Goal: Task Accomplishment & Management: Manage account settings

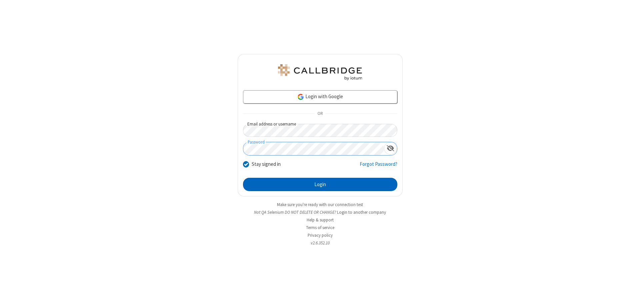
click at [320, 185] on button "Login" at bounding box center [320, 184] width 154 height 13
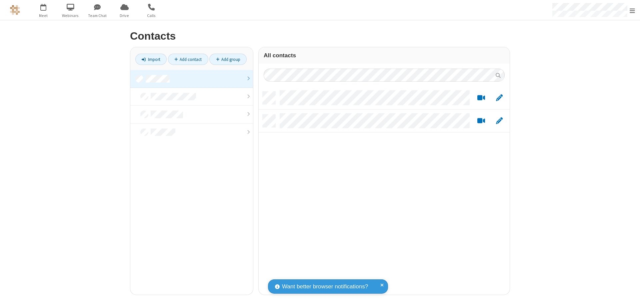
click at [192, 79] on link at bounding box center [191, 79] width 123 height 18
click at [188, 59] on link "Add contact" at bounding box center [188, 59] width 40 height 11
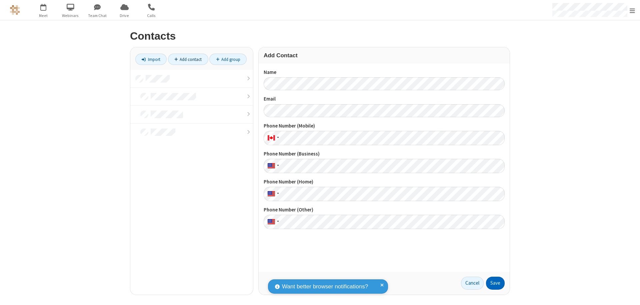
click at [495, 283] on button "Save" at bounding box center [495, 283] width 19 height 13
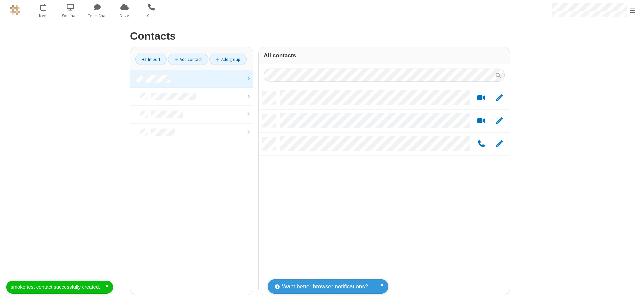
scroll to position [203, 246]
